Goal: Task Accomplishment & Management: Use online tool/utility

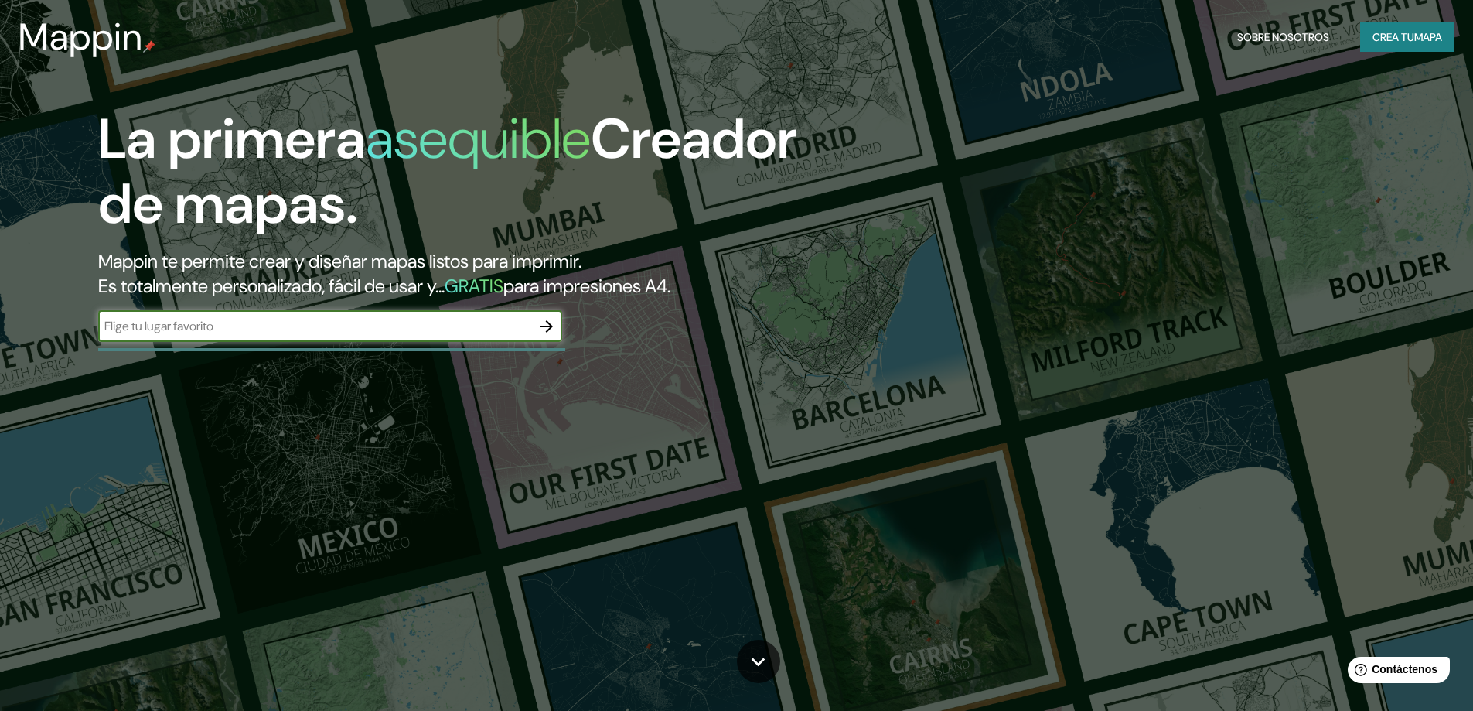
click at [196, 328] on input "text" at bounding box center [314, 326] width 433 height 18
type input "alcaldia [PERSON_NAME]"
click at [349, 336] on div "alcaldia [PERSON_NAME] ​" at bounding box center [330, 326] width 464 height 31
click at [544, 322] on icon "button" at bounding box center [546, 326] width 19 height 19
click at [258, 325] on input "text" at bounding box center [314, 326] width 433 height 18
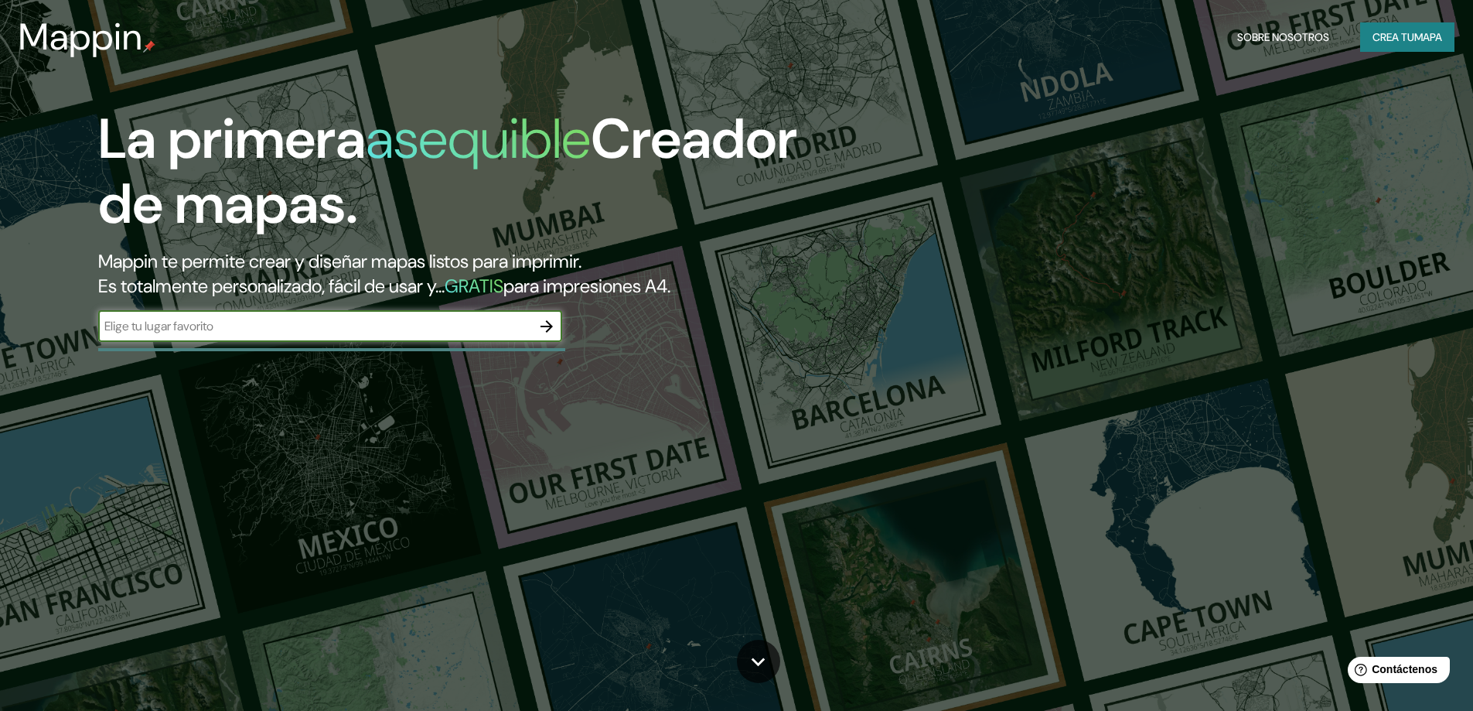
type input "alcaldia [PERSON_NAME]"
click at [539, 327] on icon "button" at bounding box center [546, 326] width 19 height 19
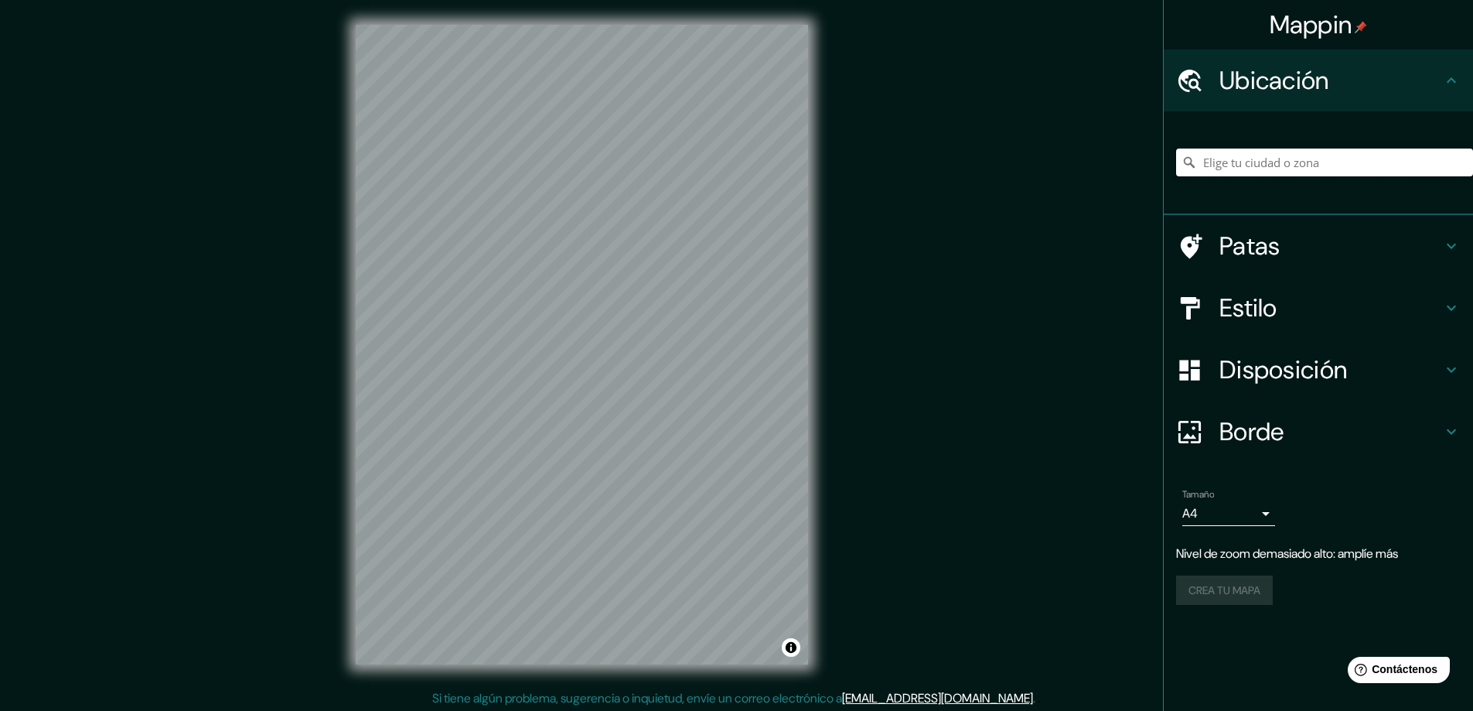
click at [1294, 163] on input "Elige tu ciudad o zona" at bounding box center [1324, 162] width 297 height 28
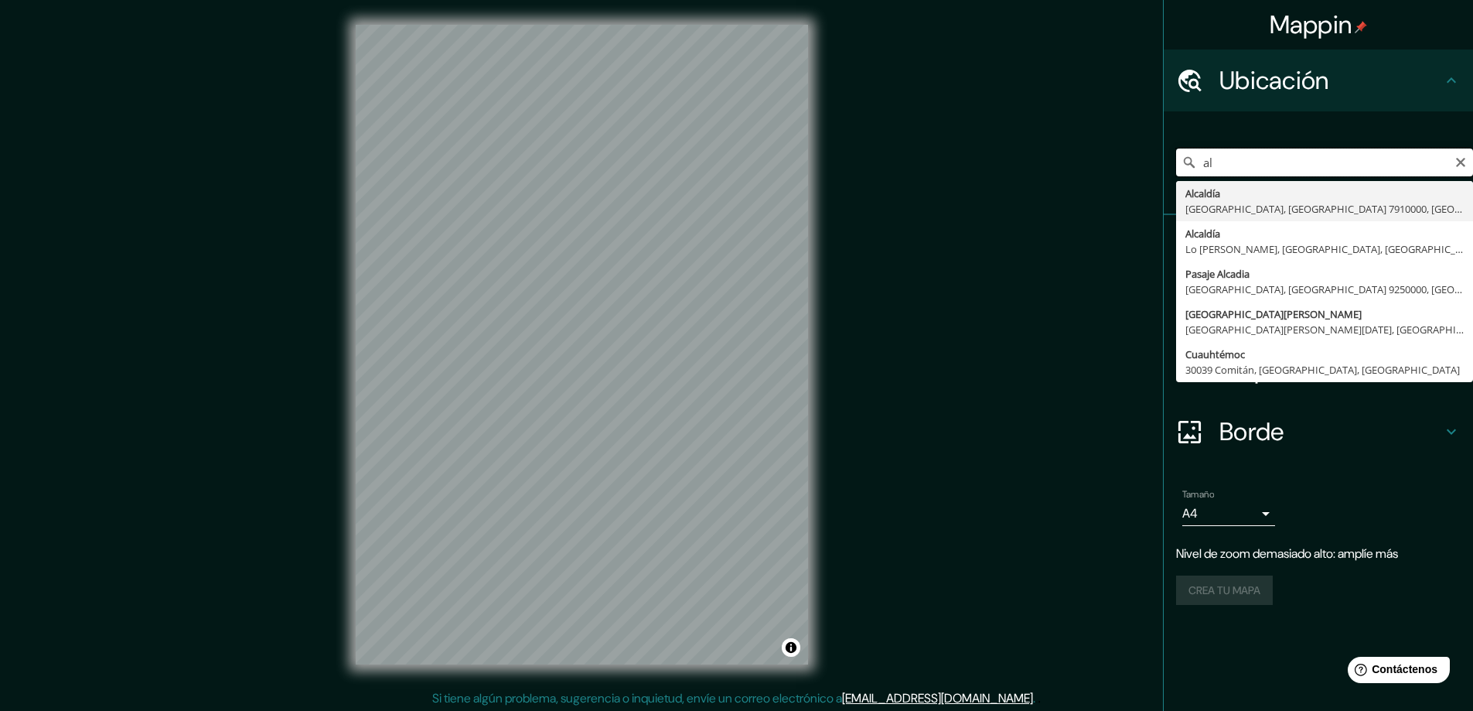
type input "a"
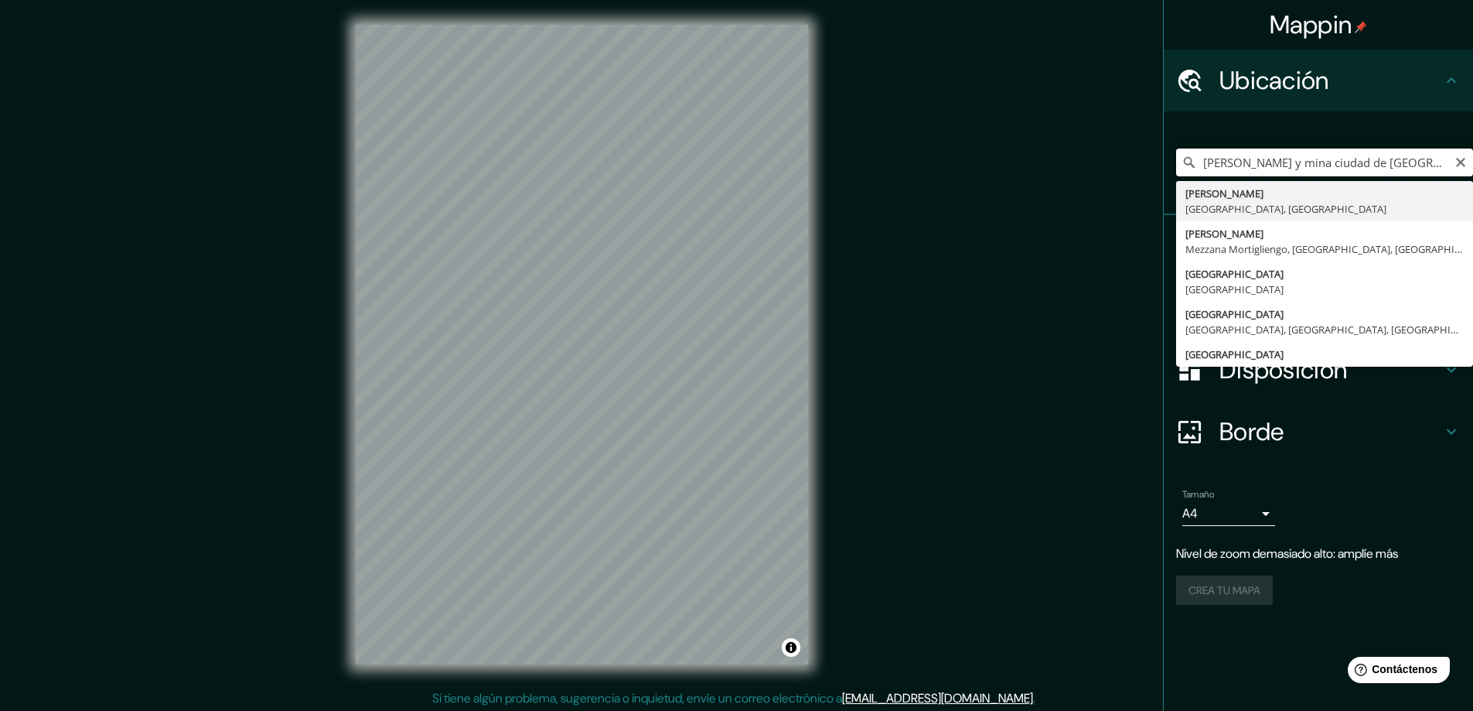
drag, startPoint x: 1389, startPoint y: 165, endPoint x: 831, endPoint y: 127, distance: 558.7
click at [831, 127] on div "Mappin Ubicación aldama y mina ciudad de mexico Aldama Tamaulipas, México Mina …" at bounding box center [736, 357] width 1473 height 714
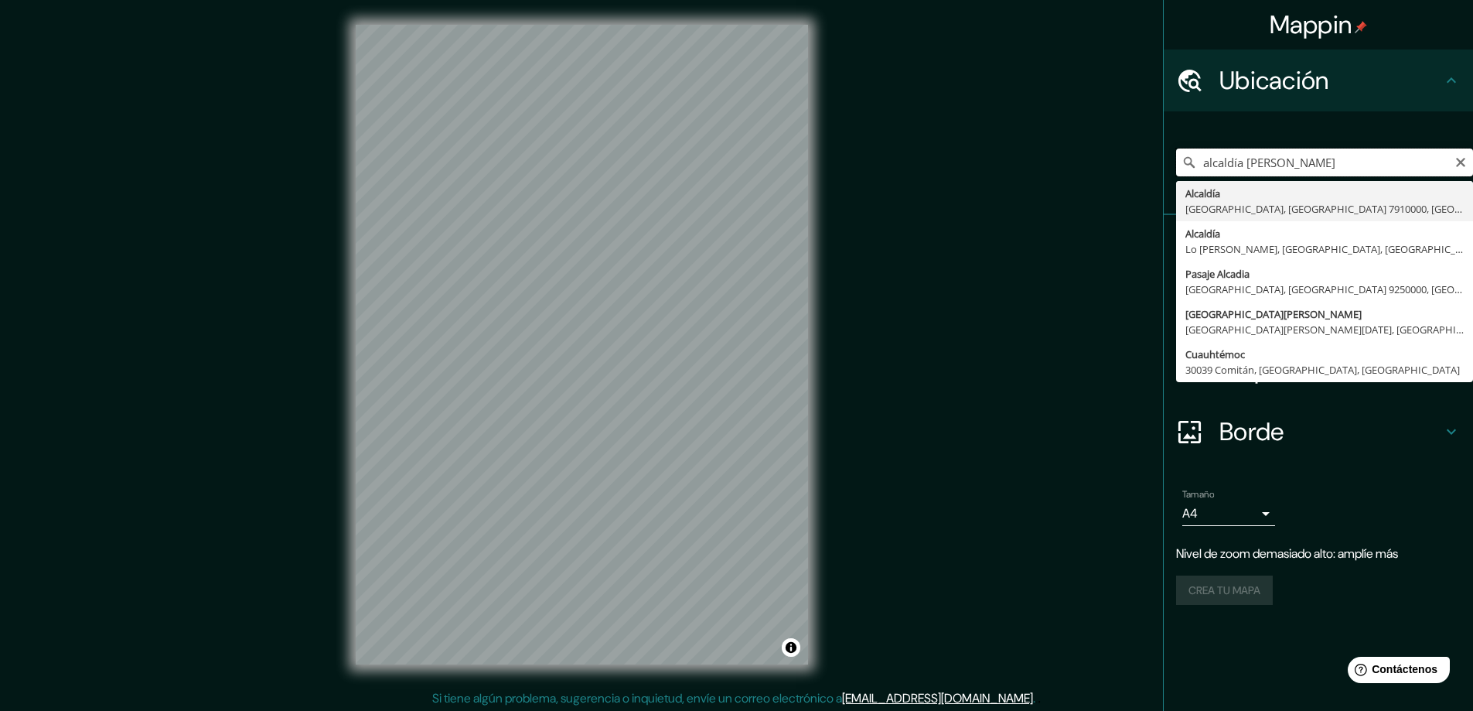
click at [1323, 171] on input "alcaldía cuauhtémoc" at bounding box center [1324, 162] width 297 height 28
drag, startPoint x: 1323, startPoint y: 171, endPoint x: 1171, endPoint y: 128, distance: 157.6
click at [1323, 171] on input "alcaldía cuauhtémoc" at bounding box center [1324, 162] width 297 height 28
type input "alcaldía cuauhtémoc"
